Goal: Task Accomplishment & Management: Use online tool/utility

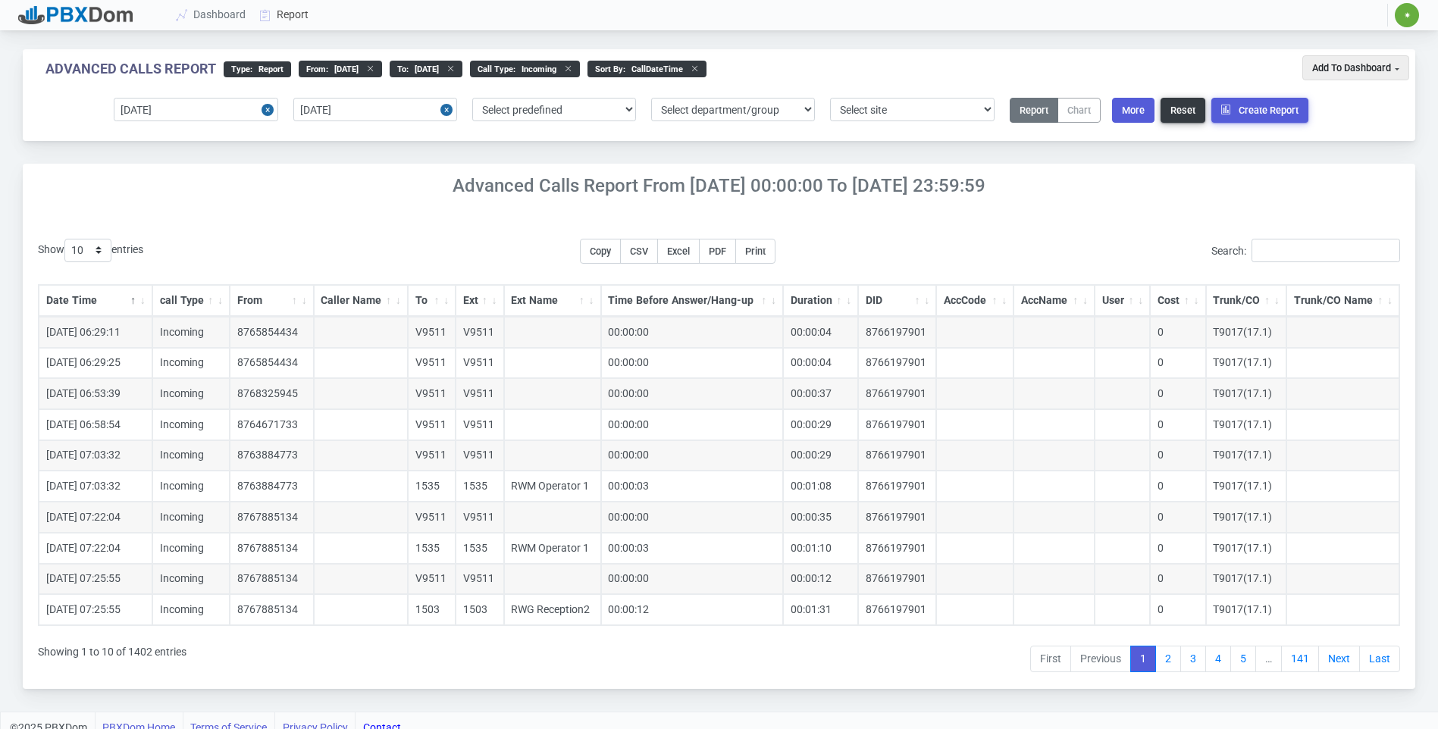
click at [273, 6] on link "Report" at bounding box center [284, 15] width 63 height 28
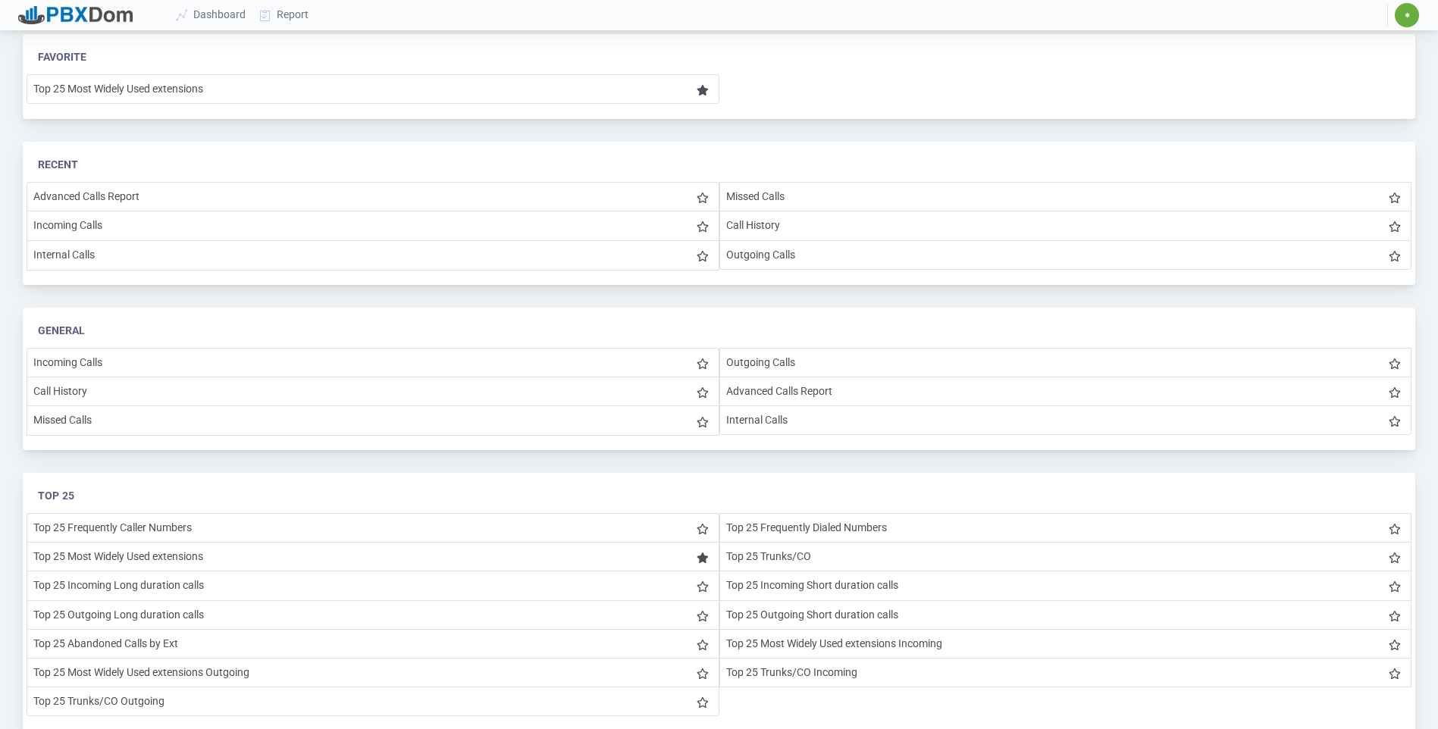
click at [744, 390] on li "Advanced Calls Report" at bounding box center [1065, 392] width 693 height 30
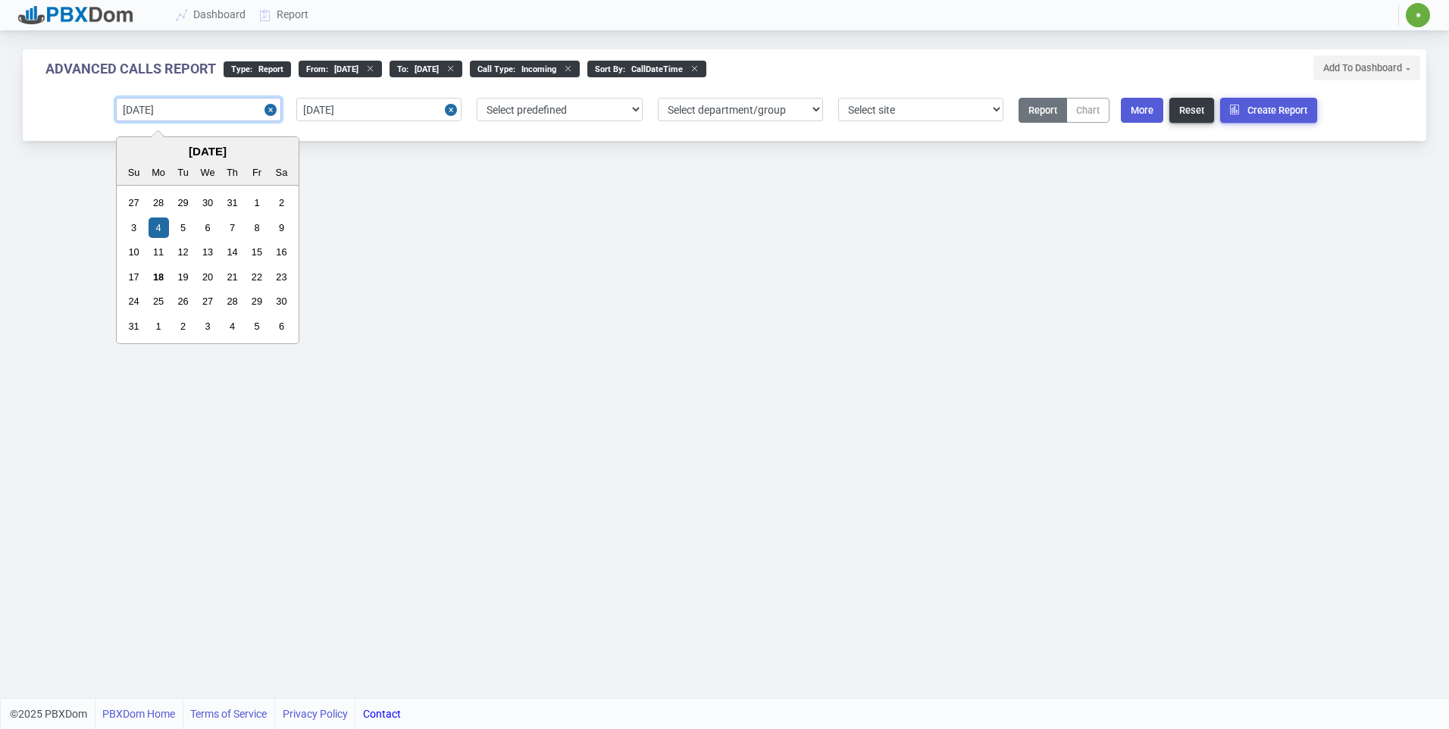
click at [224, 108] on input "[DATE]" at bounding box center [198, 109] width 165 height 23
click at [155, 254] on div "11" at bounding box center [159, 252] width 20 height 20
type input "[DATE]"
click at [390, 117] on input "[DATE]" at bounding box center [378, 109] width 165 height 23
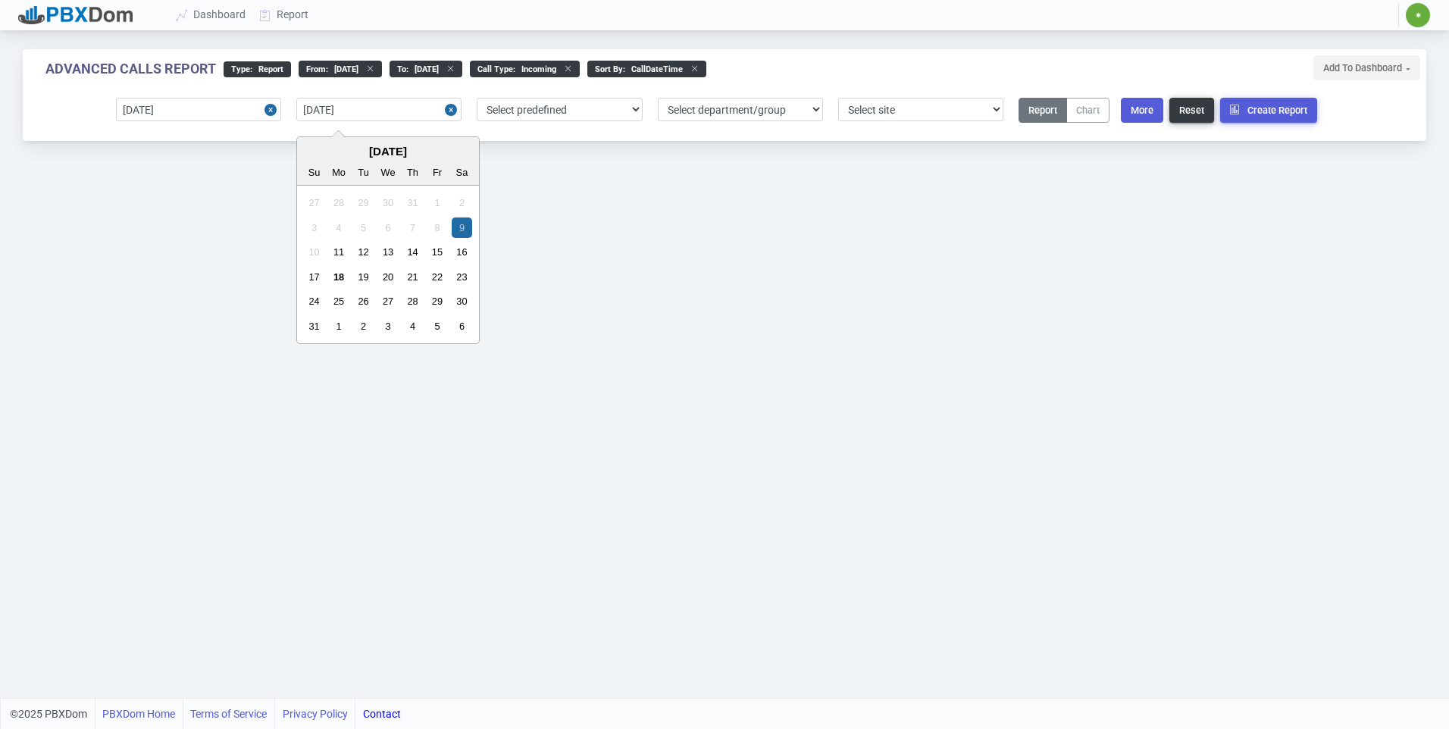
click at [462, 252] on div "16" at bounding box center [462, 252] width 20 height 20
type input "[DATE]"
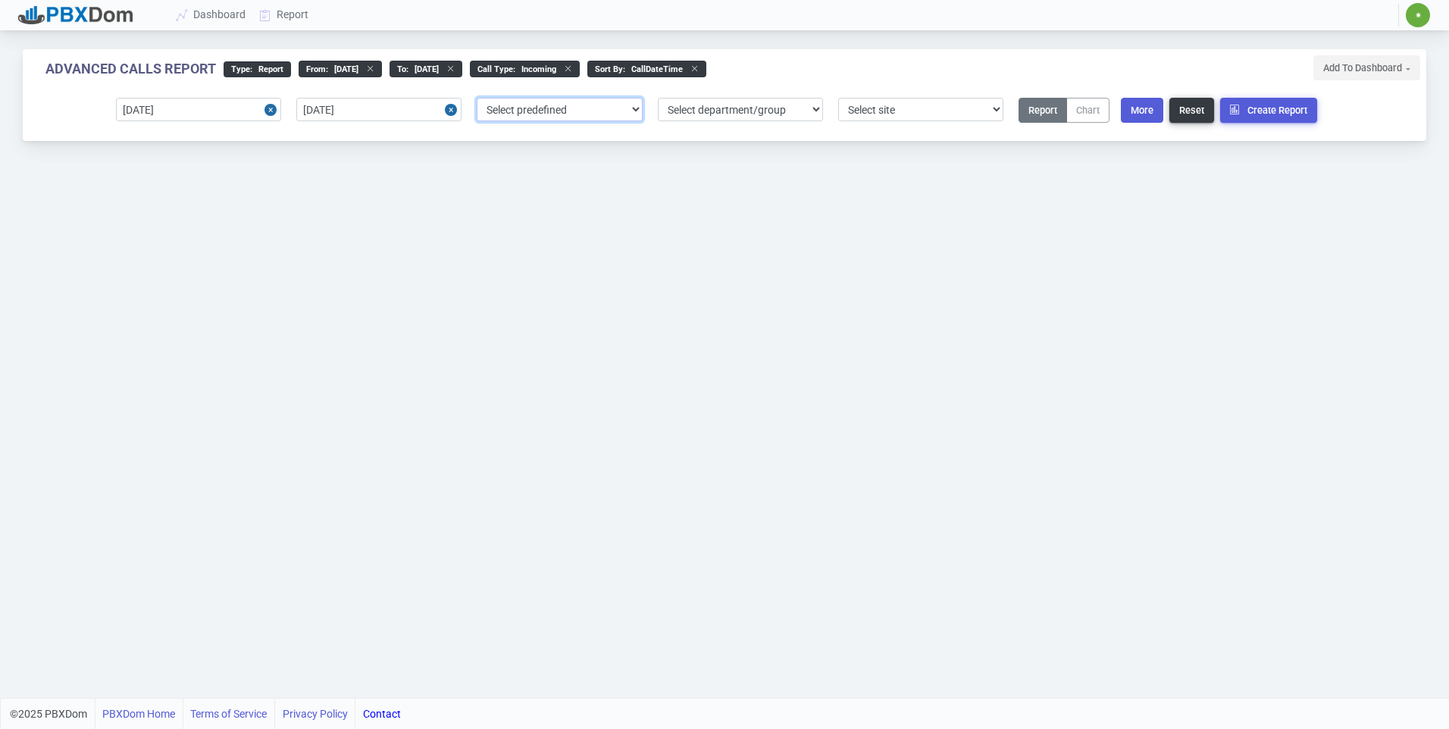
click at [568, 108] on select "Select predefined [DATE] [DATE] Current Year Current Month Current Week Previou…" at bounding box center [559, 109] width 165 height 23
click at [714, 106] on select "Select department/group exceptionExtension WhiteListExtension" at bounding box center [740, 109] width 165 height 23
click at [919, 111] on select "Select site 1" at bounding box center [920, 109] width 165 height 23
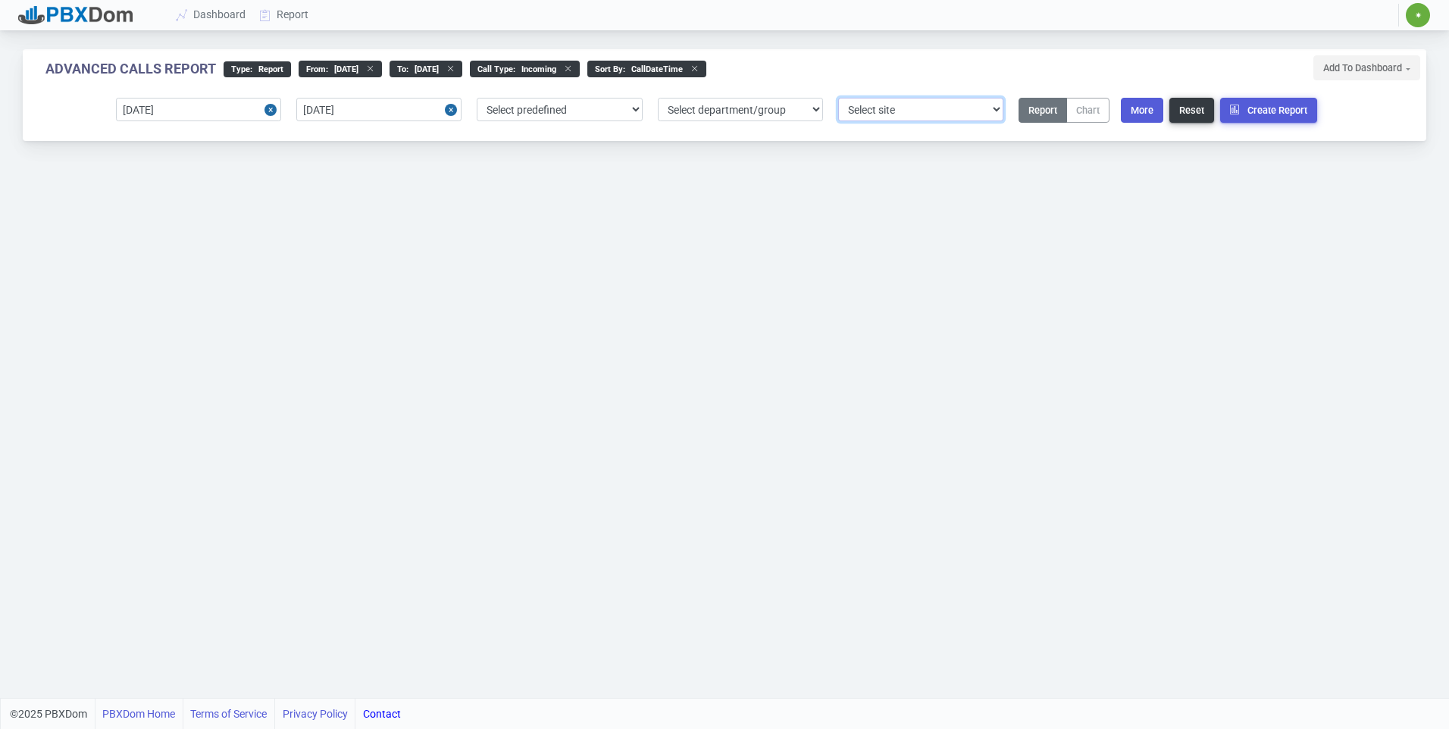
select select "1"
click at [838, 98] on select "Select site 1" at bounding box center [920, 109] width 165 height 23
click at [1144, 113] on button "More" at bounding box center [1142, 110] width 42 height 25
select select "callDateTime"
select select "0"
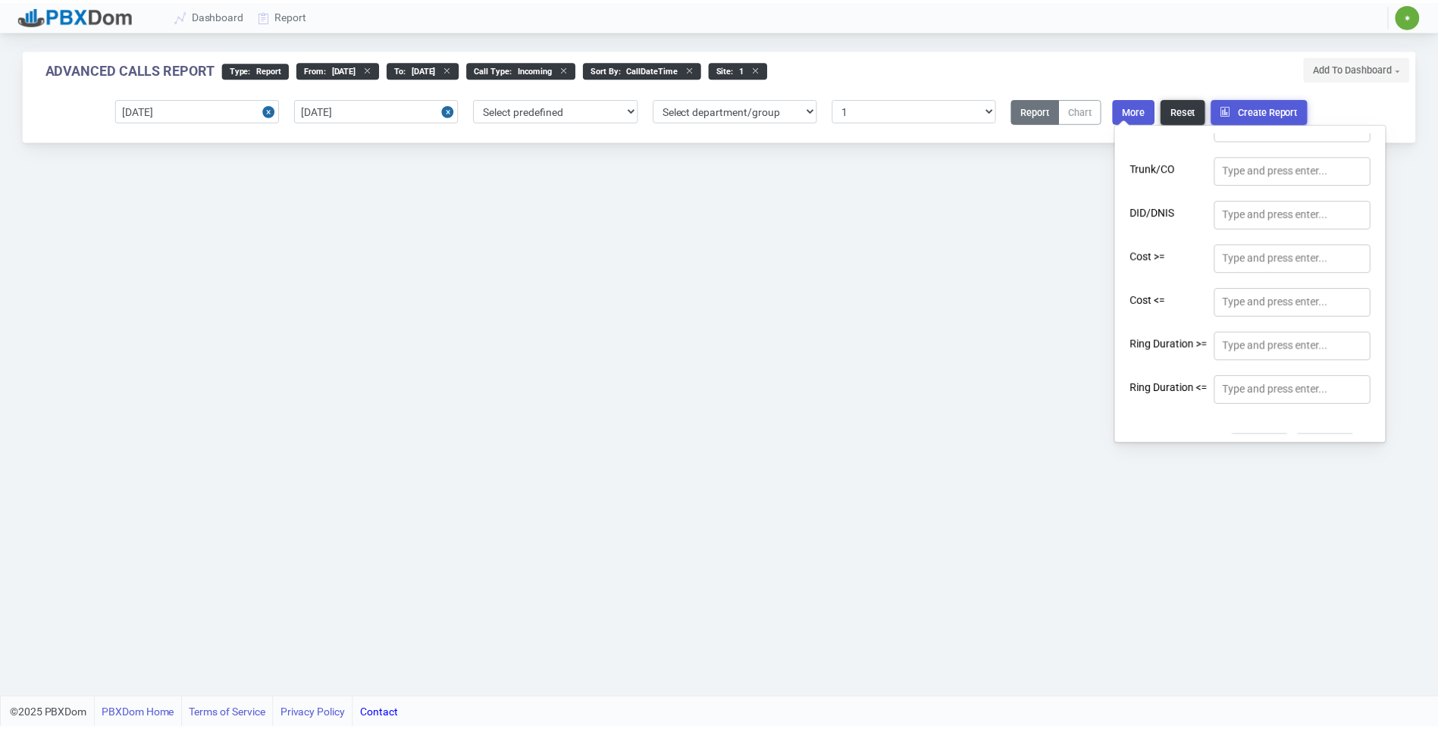
scroll to position [499, 0]
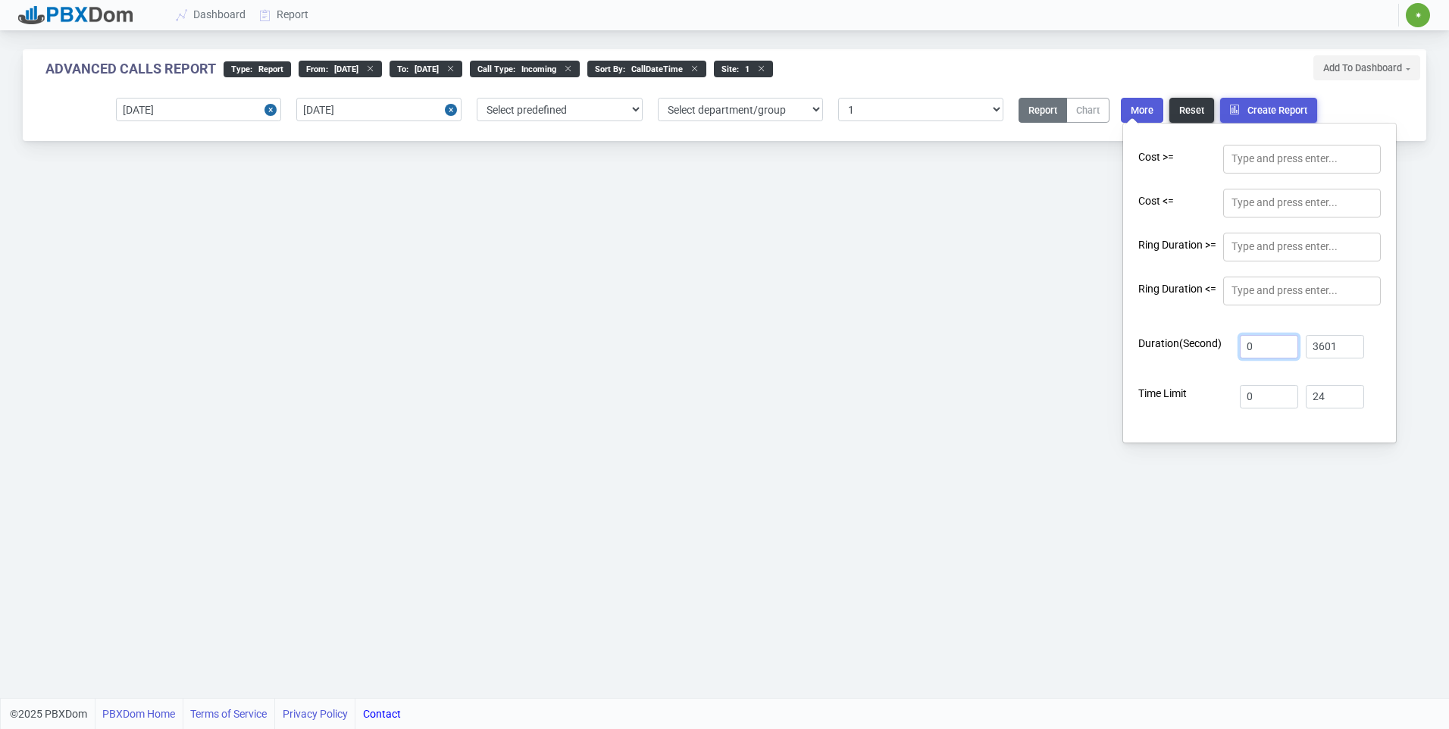
click at [1264, 347] on input "0" at bounding box center [1269, 346] width 58 height 23
type input "1"
click at [1262, 108] on button "Create Report" at bounding box center [1268, 110] width 97 height 25
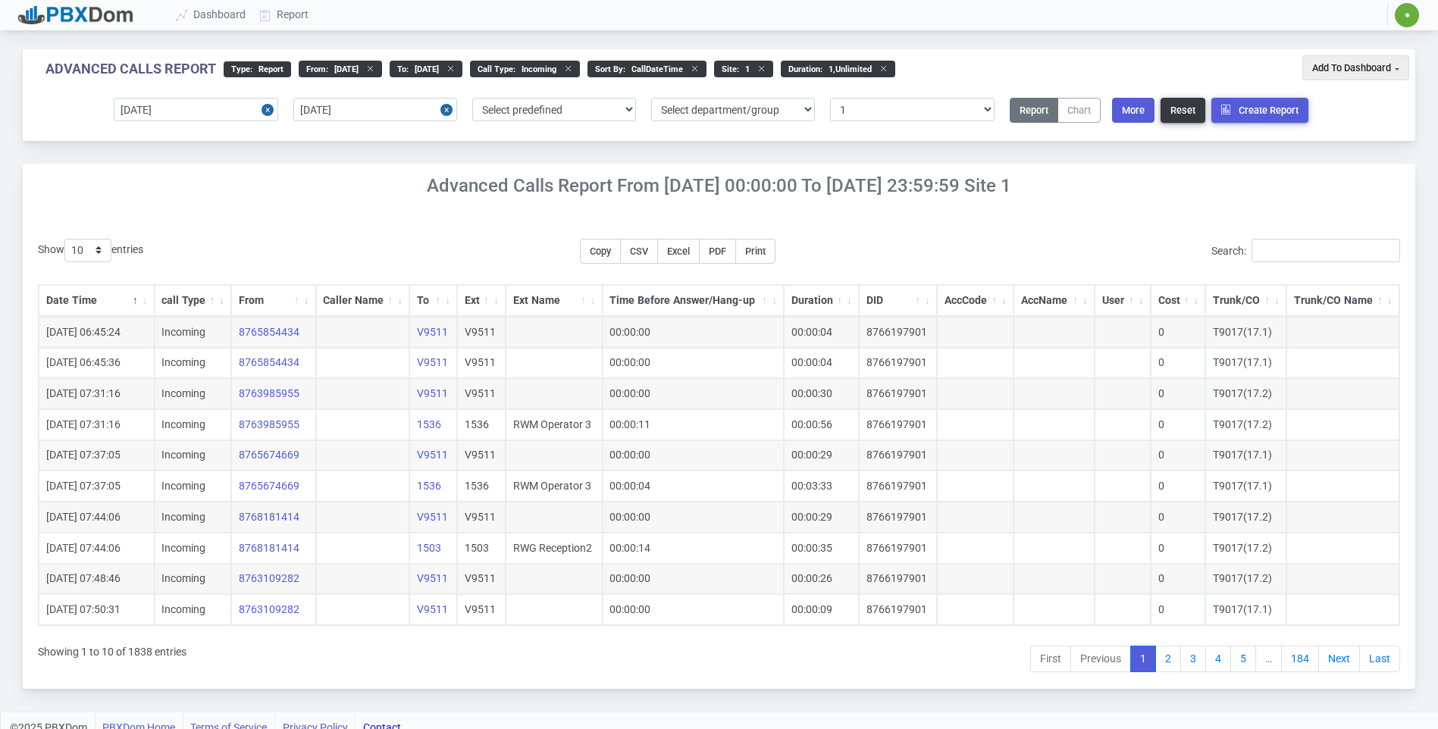
click at [1141, 112] on button "More" at bounding box center [1133, 110] width 42 height 25
select select "callDateTime"
select select "0"
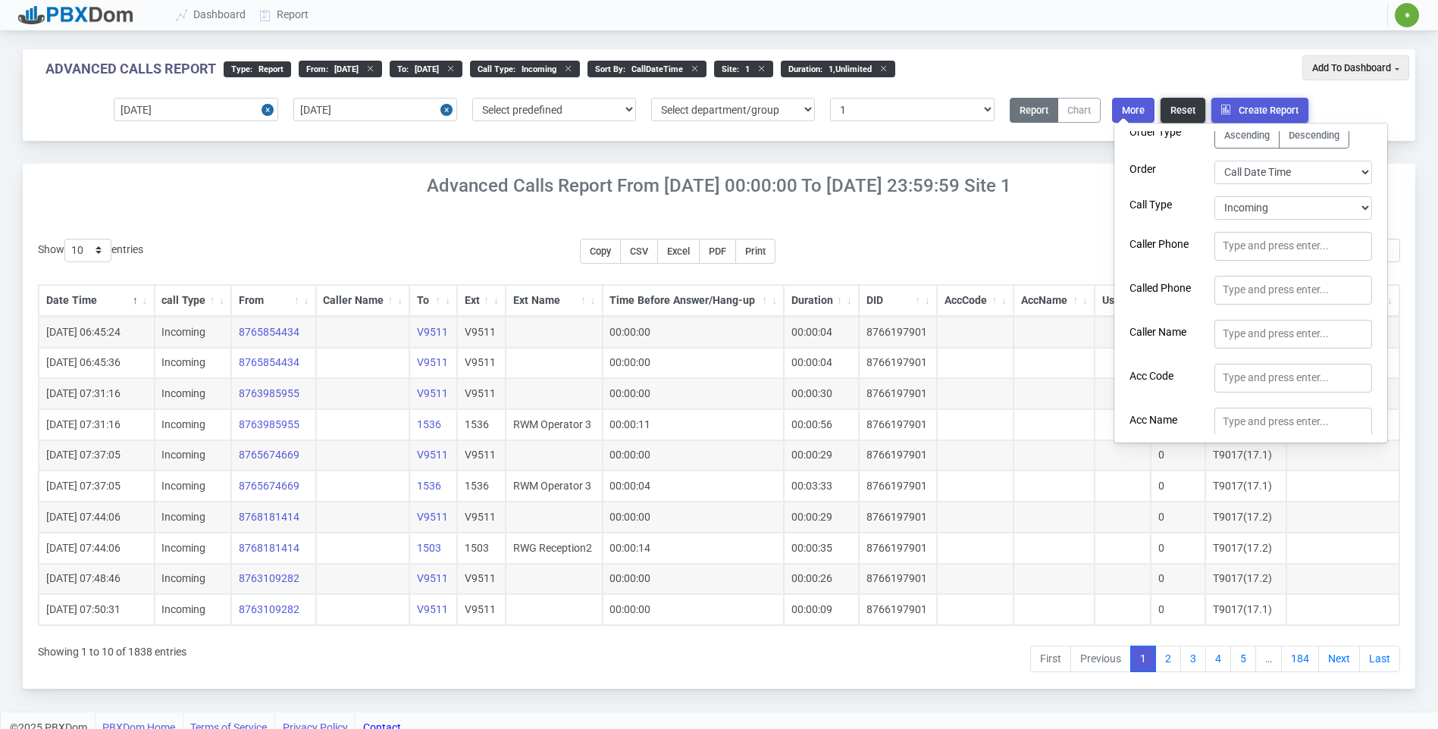
scroll to position [0, 0]
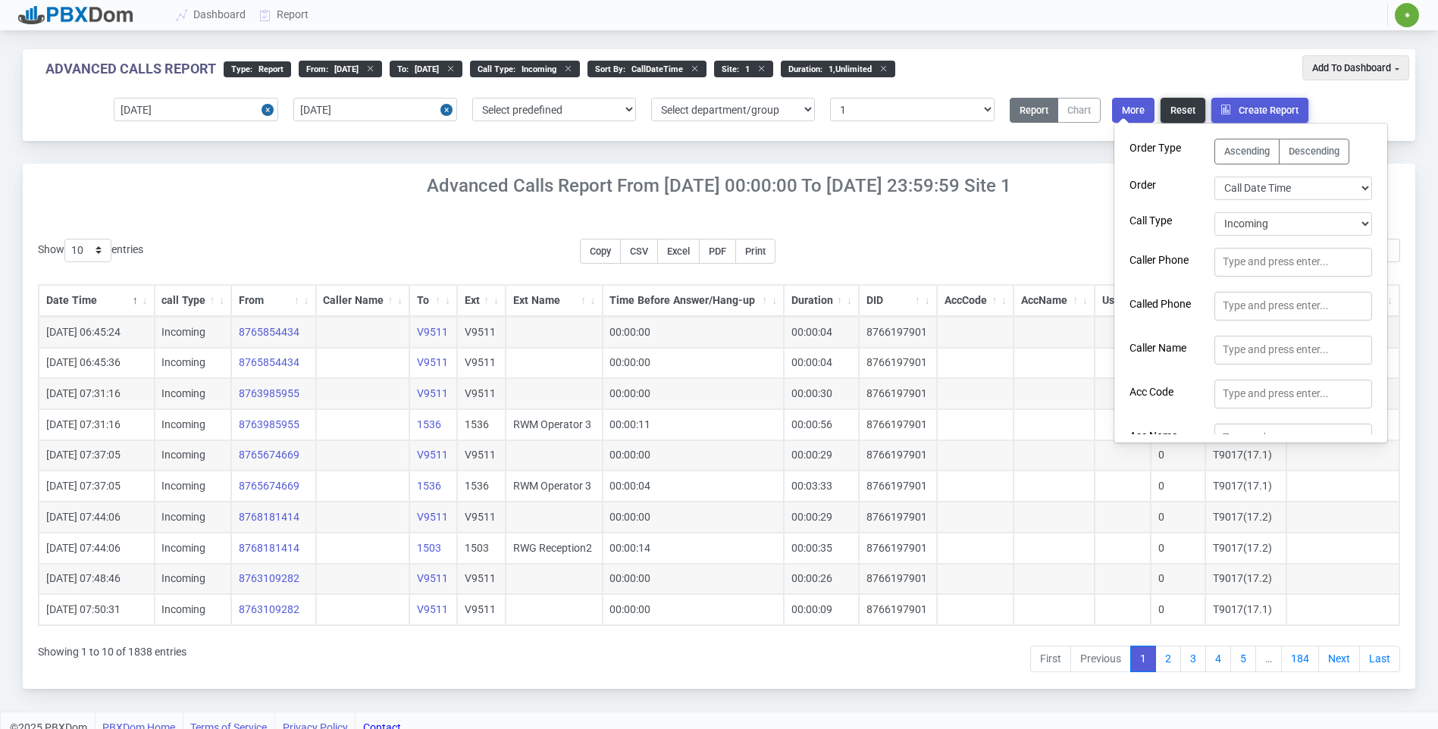
click at [835, 243] on div "Show 10 25 50 100 200 500 entries Copy CSV Excel PDF Print Search: Date Time ca…" at bounding box center [719, 456] width 1362 height 435
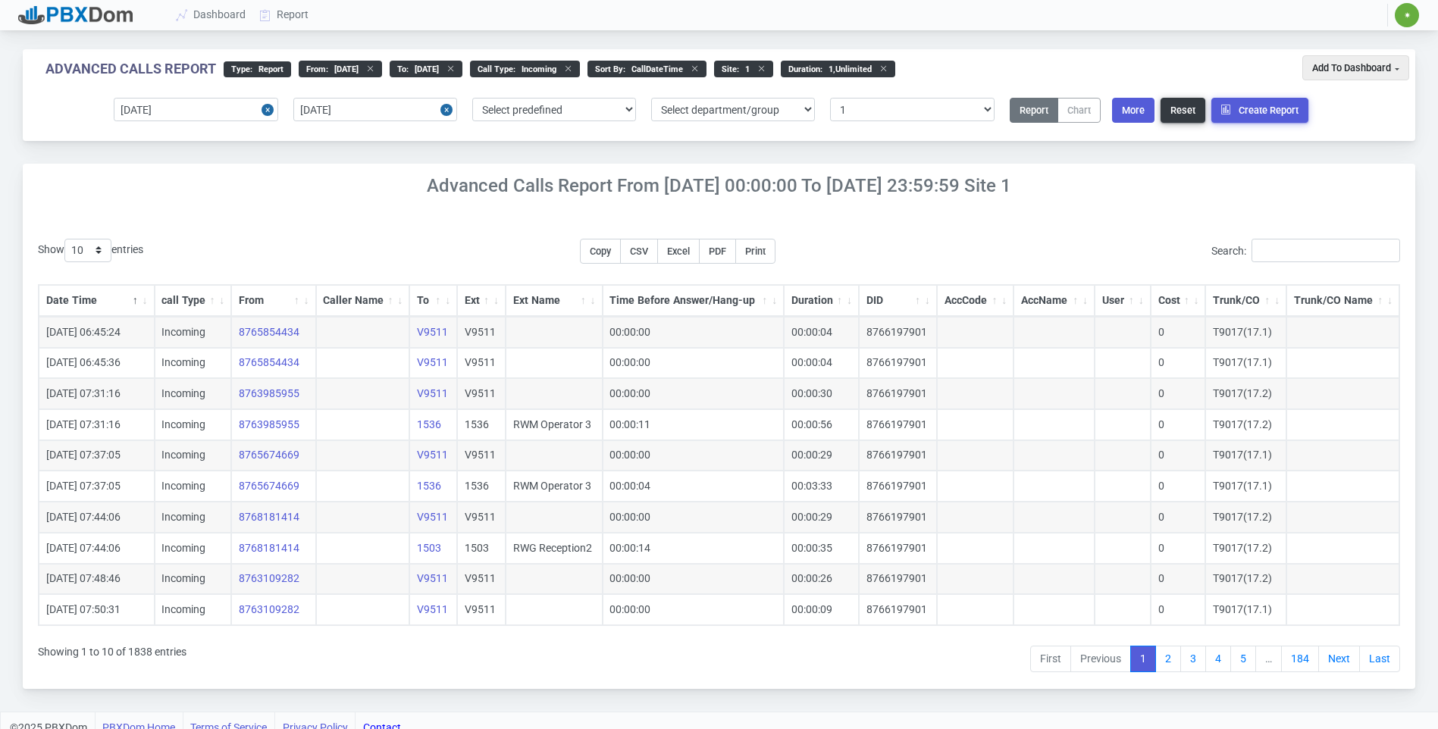
click at [689, 252] on span "Excel" at bounding box center [678, 251] width 23 height 11
click at [1140, 114] on button "More" at bounding box center [1133, 110] width 42 height 25
select select "callDateTime"
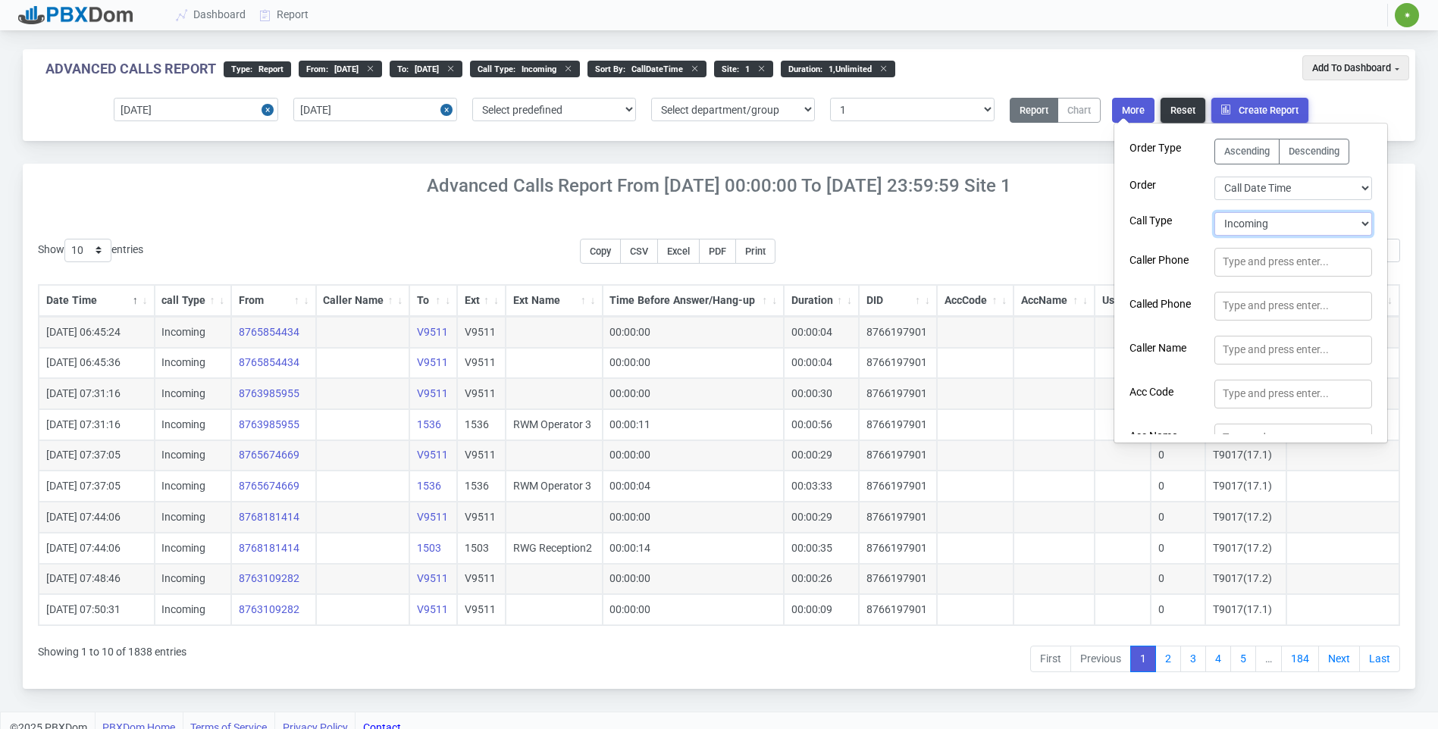
click at [1286, 228] on select "Select Call Type Incoming Outgoing Internal Abandoned All" at bounding box center [1293, 223] width 158 height 23
select select "1"
click at [1214, 212] on select "Select Call Type Incoming Outgoing Internal Abandoned All" at bounding box center [1293, 223] width 158 height 23
click at [1239, 111] on button "Create Report" at bounding box center [1259, 110] width 97 height 25
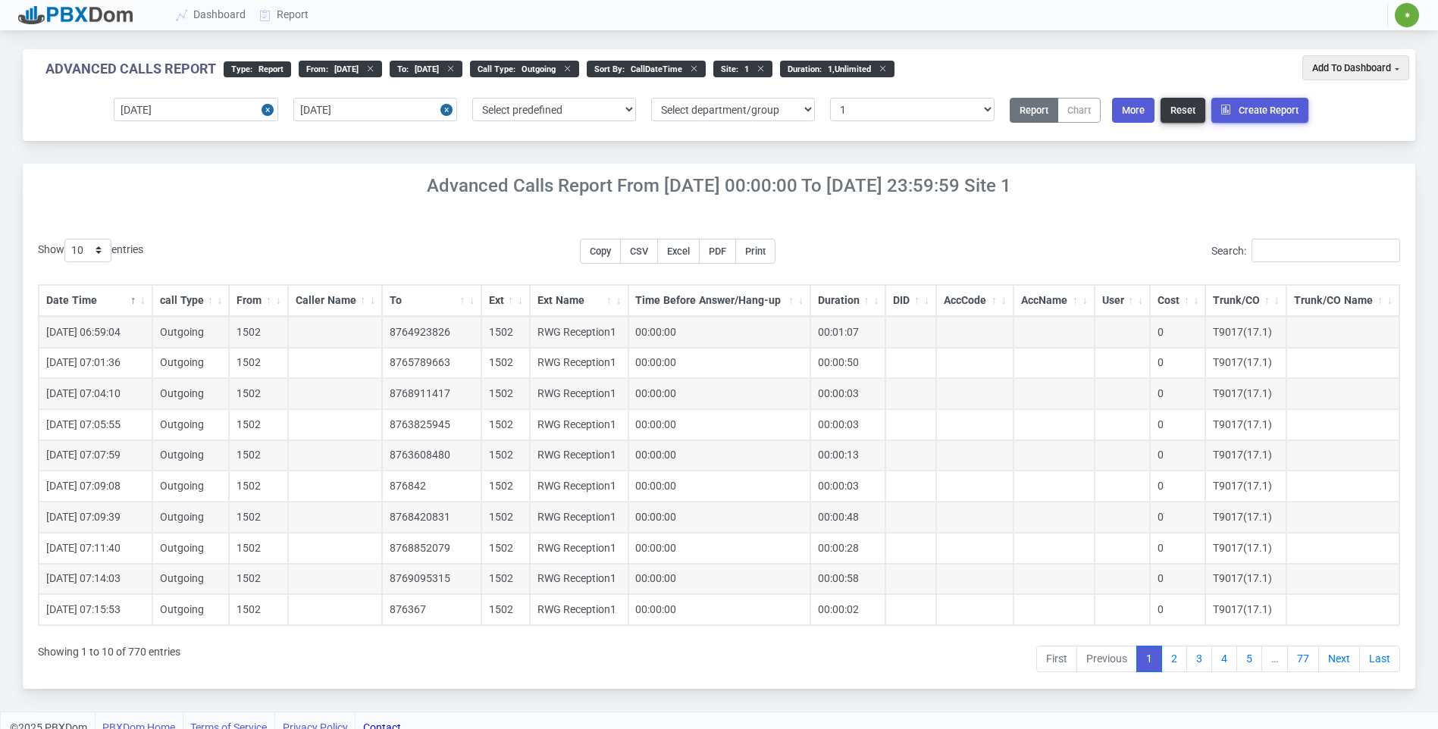
click at [690, 253] on span "Excel" at bounding box center [678, 251] width 23 height 11
click at [1197, 169] on div "Advanced Calls Report From [DATE] 00:00:00 to [DATE] 23:59:59 Site 1" at bounding box center [719, 183] width 1392 height 39
click at [1146, 108] on button "More" at bounding box center [1133, 110] width 42 height 25
select select "callDateTime"
select select "1"
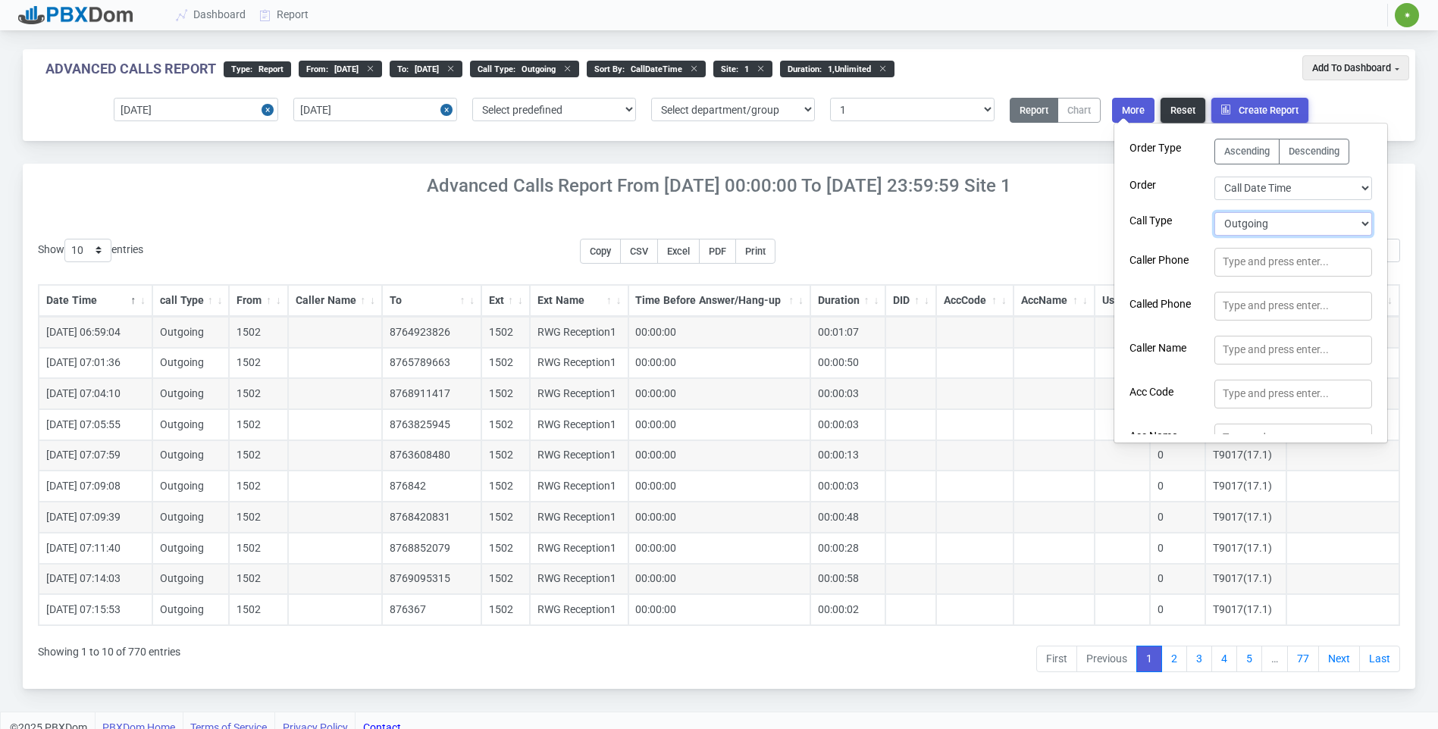
click at [1271, 215] on select "Select Call Type Incoming Outgoing Internal Abandoned All" at bounding box center [1293, 223] width 158 height 23
click at [900, 242] on div "Show 10 25 50 100 200 500 entries Copy CSV Excel PDF Print Search: Date Time ca…" at bounding box center [719, 456] width 1362 height 435
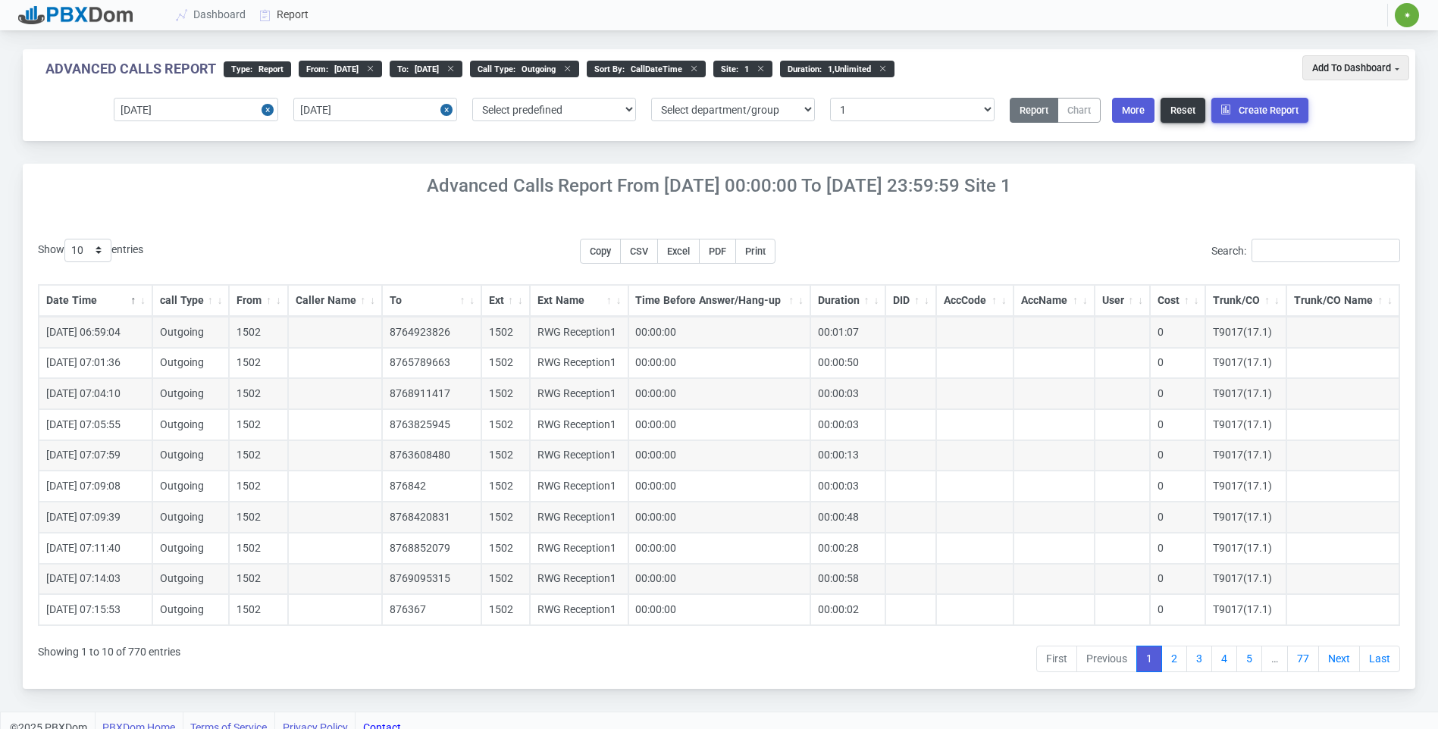
click at [266, 18] on icon at bounding box center [265, 15] width 23 height 12
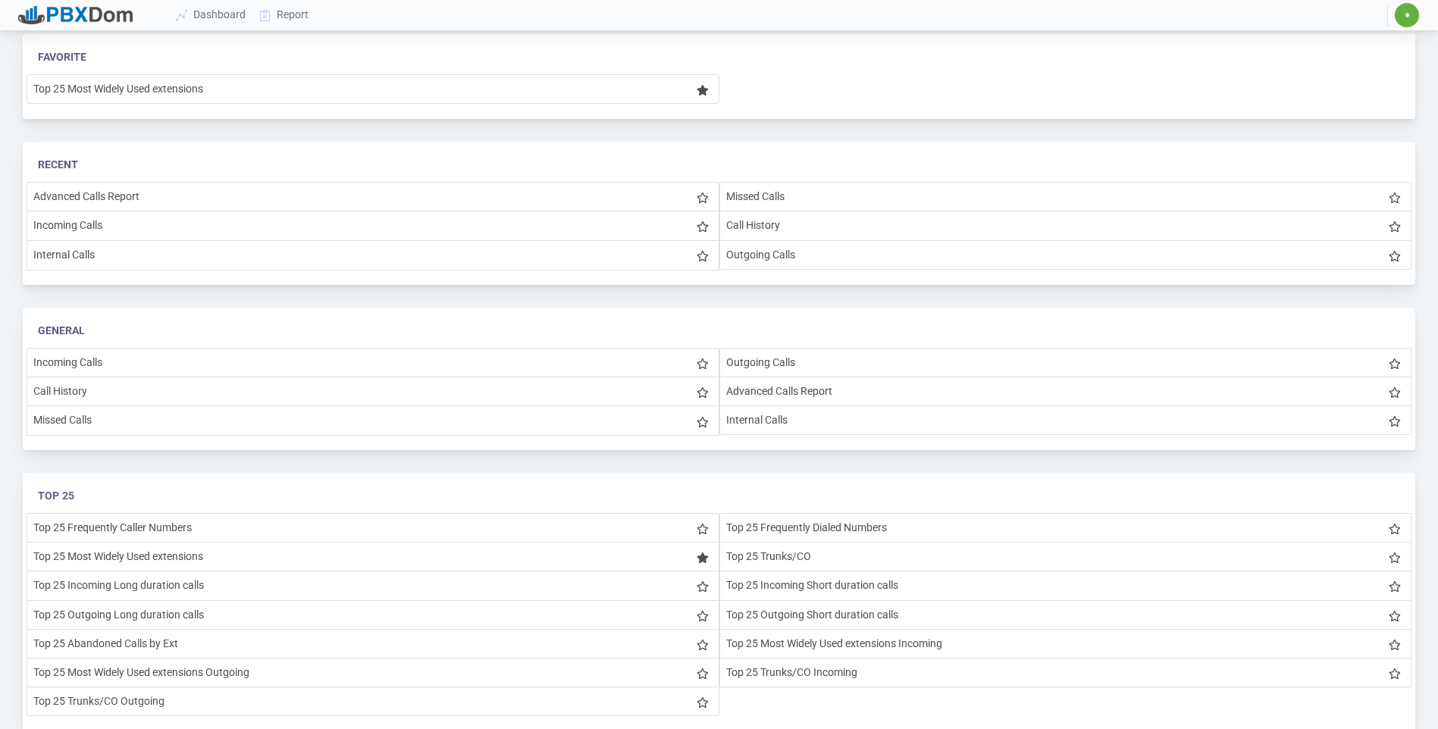
click at [752, 184] on li "Missed Calls" at bounding box center [1065, 197] width 693 height 30
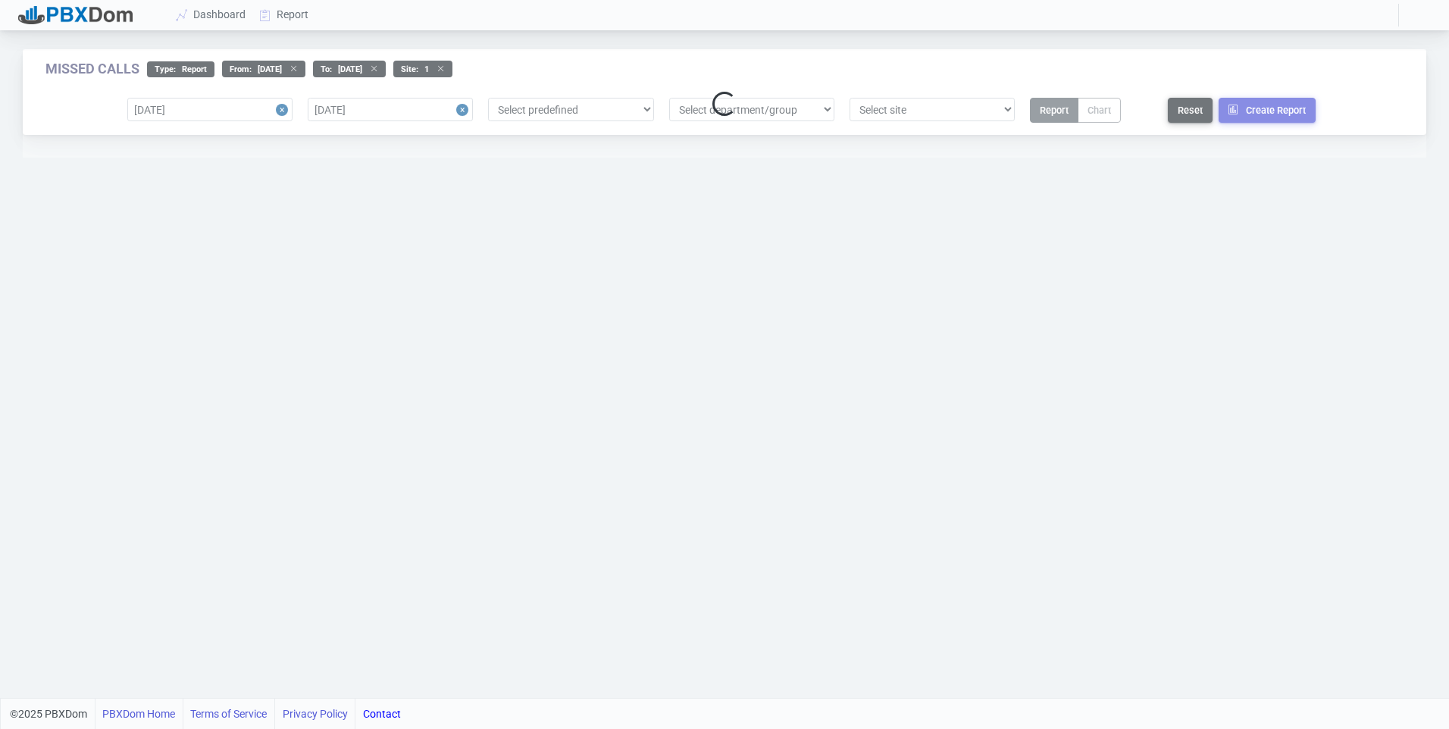
select select "1"
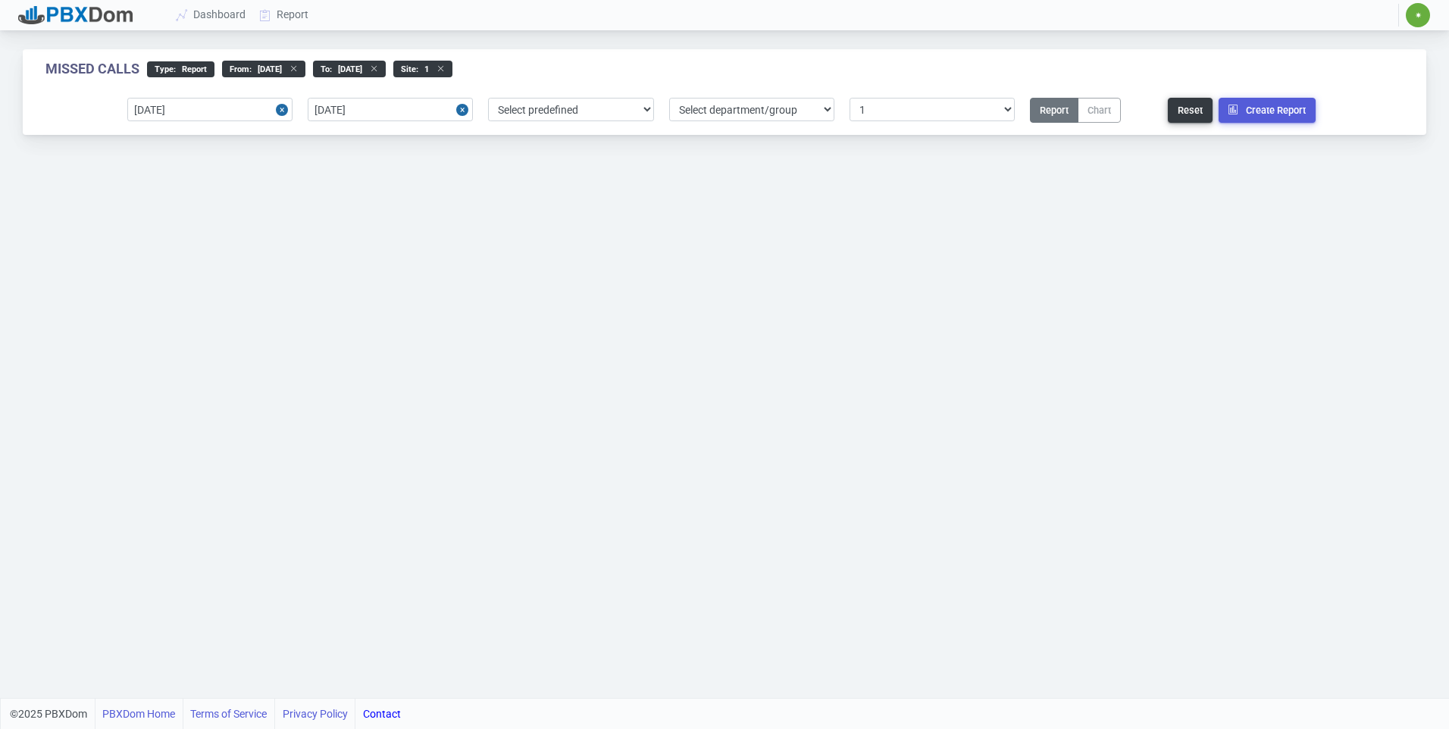
click at [1246, 112] on button "Create Report" at bounding box center [1267, 110] width 97 height 25
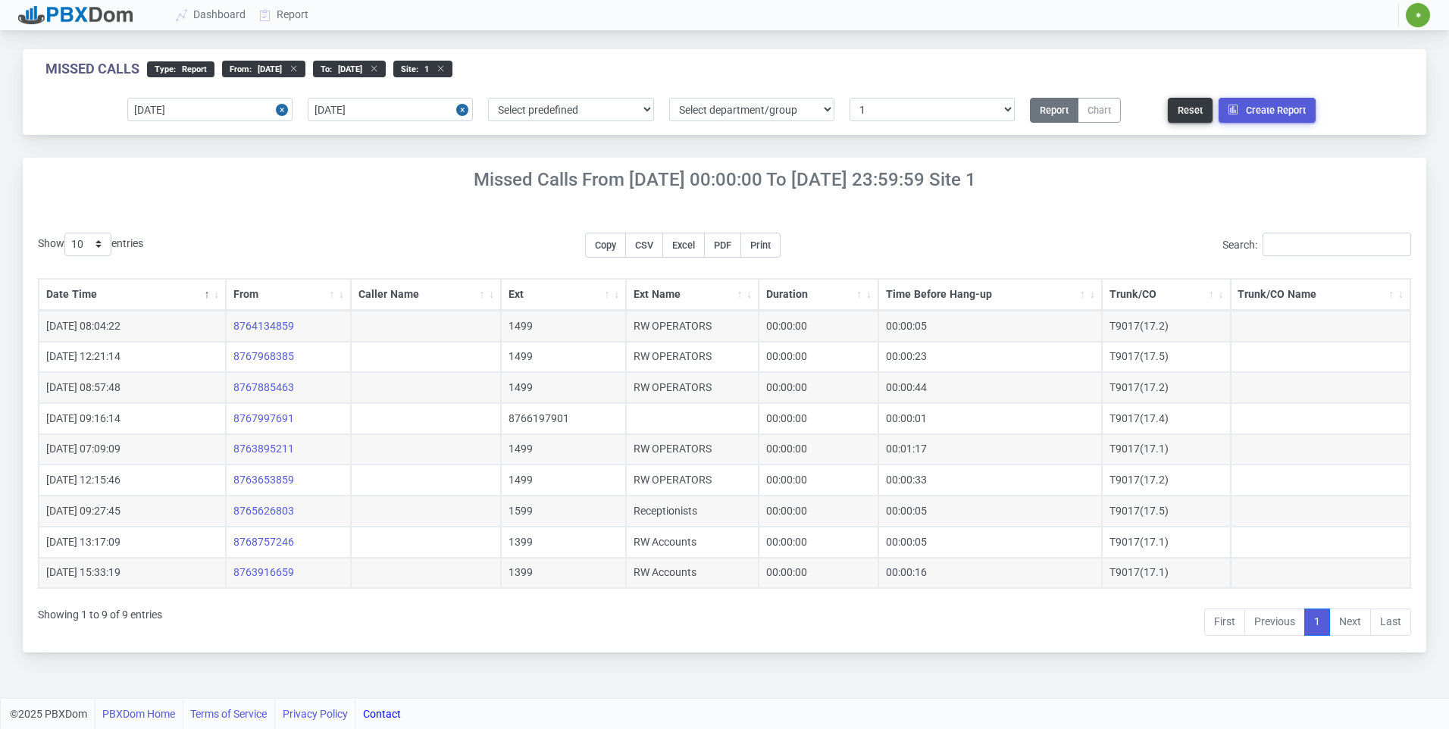
click at [695, 249] on span "Excel" at bounding box center [683, 245] width 23 height 11
